Goal: Information Seeking & Learning: Learn about a topic

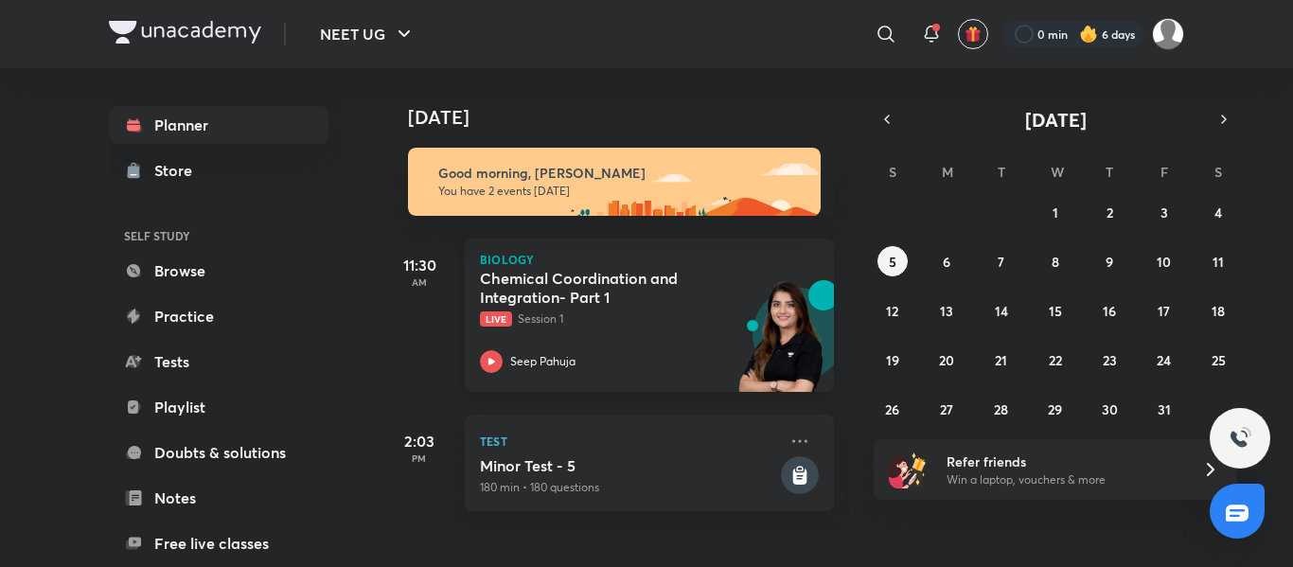
click at [567, 304] on h5 "Chemical Coordination and Integration- Part 1" at bounding box center [598, 288] width 236 height 38
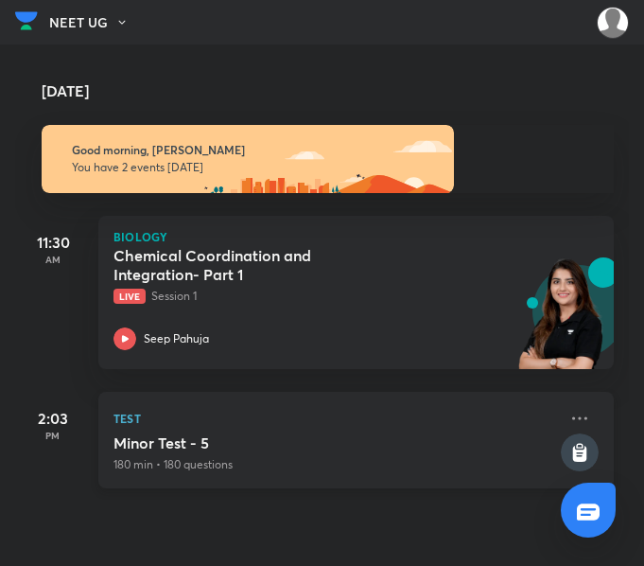
click at [376, 436] on h5 "Minor Test - 5" at bounding box center [336, 442] width 444 height 19
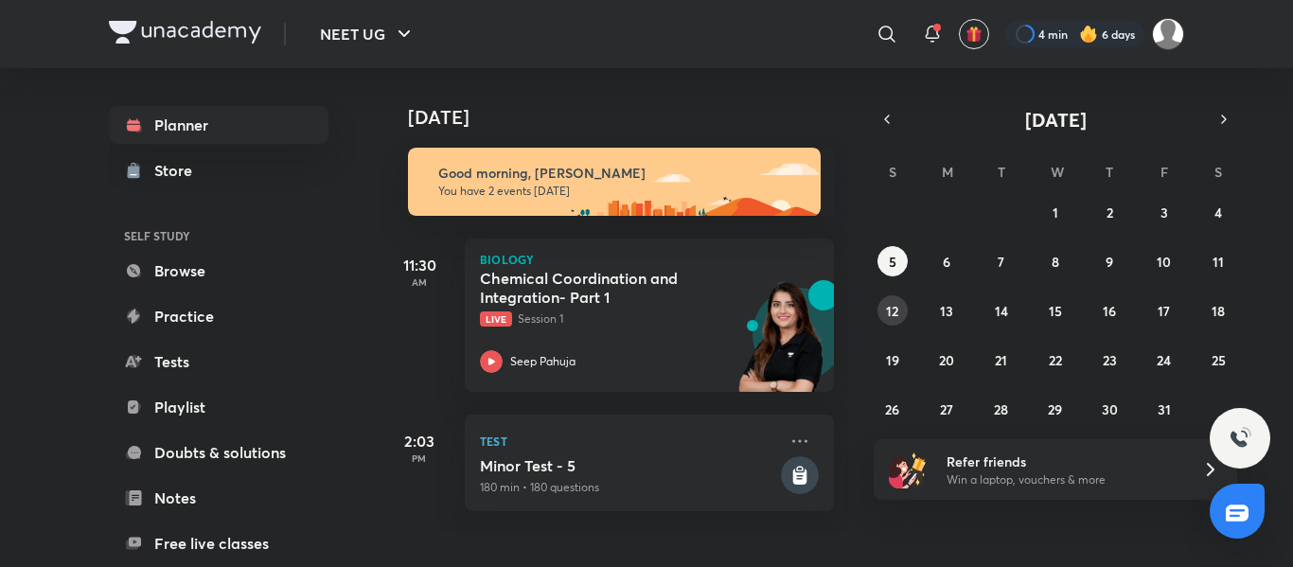
click at [643, 306] on abbr "12" at bounding box center [892, 311] width 12 height 18
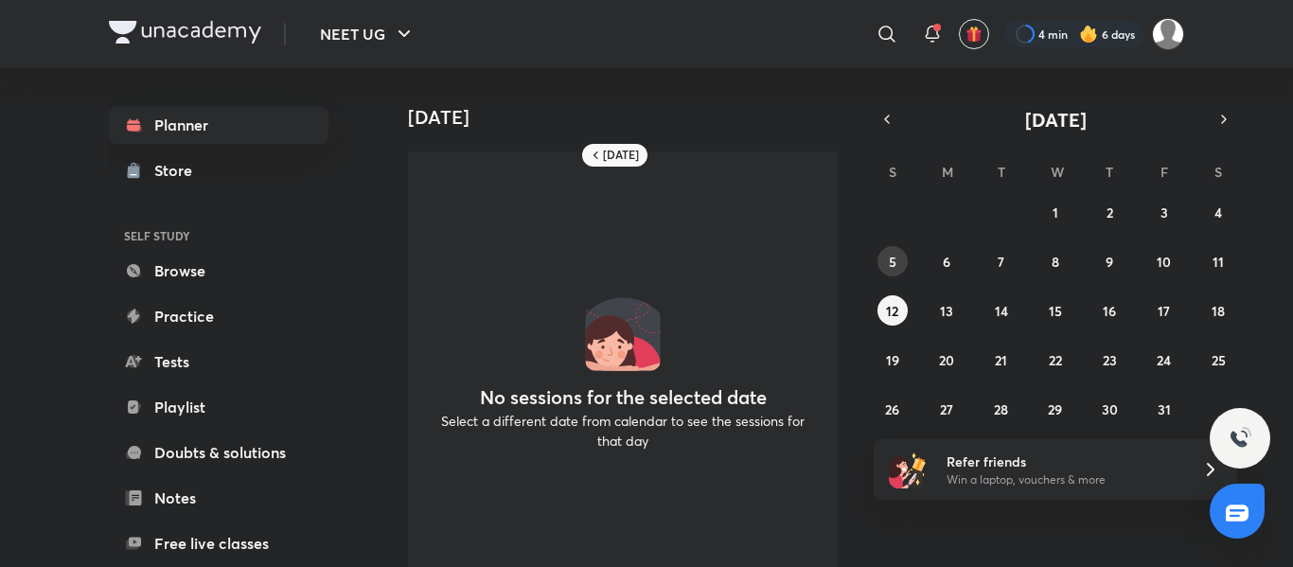
click at [643, 253] on abbr "5" at bounding box center [892, 262] width 8 height 18
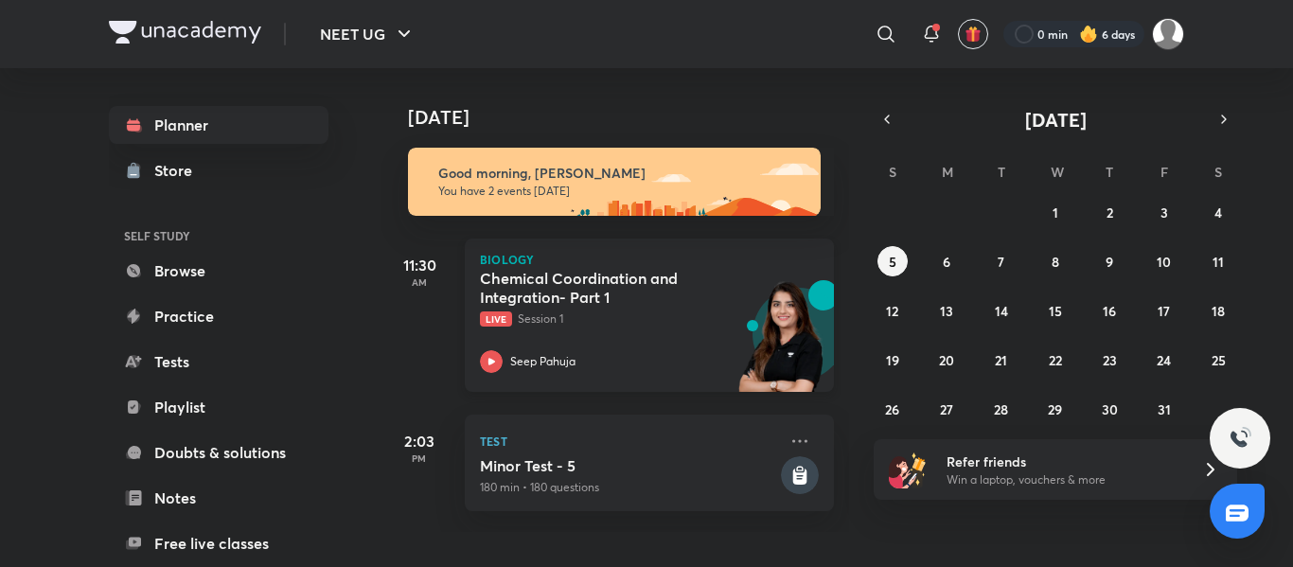
click at [660, 328] on div "Chemical Coordination and Integration- Part 1 Live Session 1 Seep Pahuja" at bounding box center [628, 321] width 297 height 104
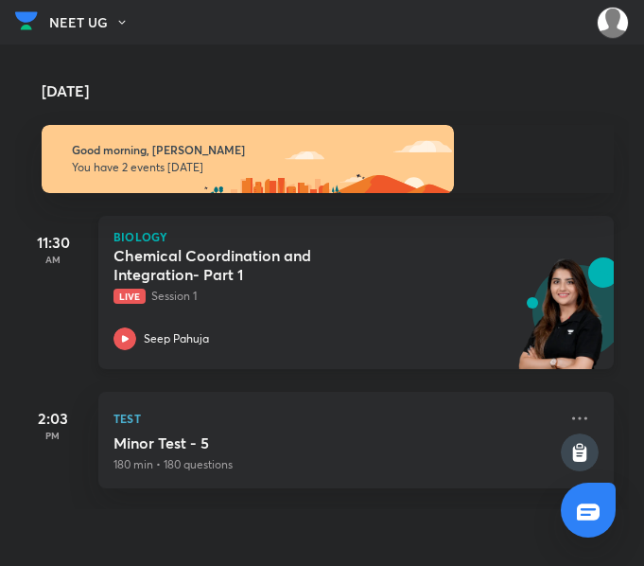
click at [347, 272] on h5 "Chemical Coordination and Integration- Part 1" at bounding box center [232, 265] width 236 height 38
